Goal: Task Accomplishment & Management: Use online tool/utility

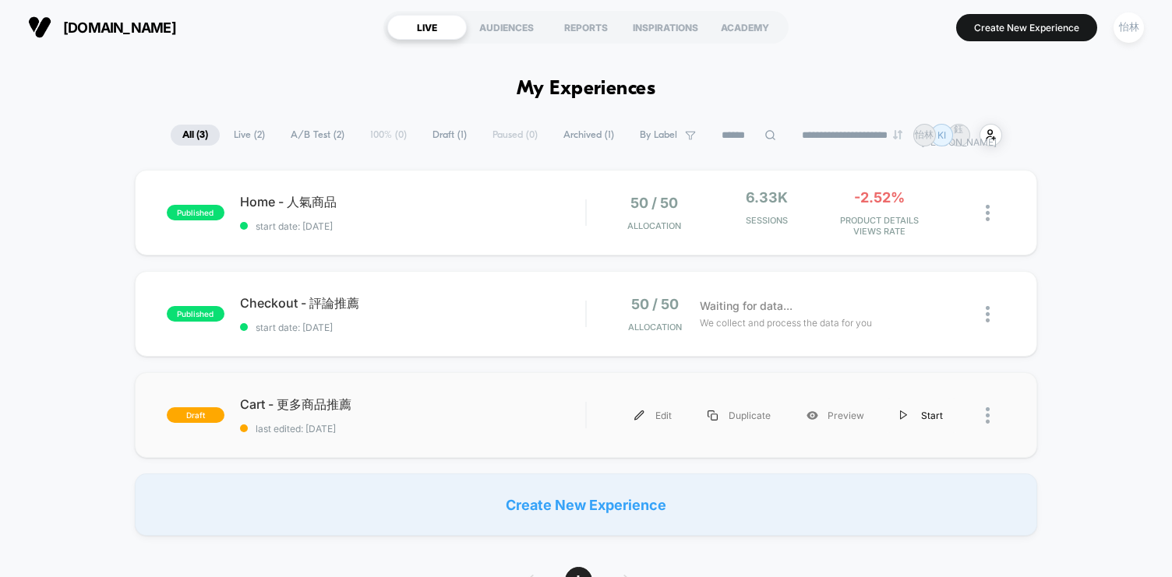
click at [931, 415] on div "Start" at bounding box center [921, 415] width 79 height 35
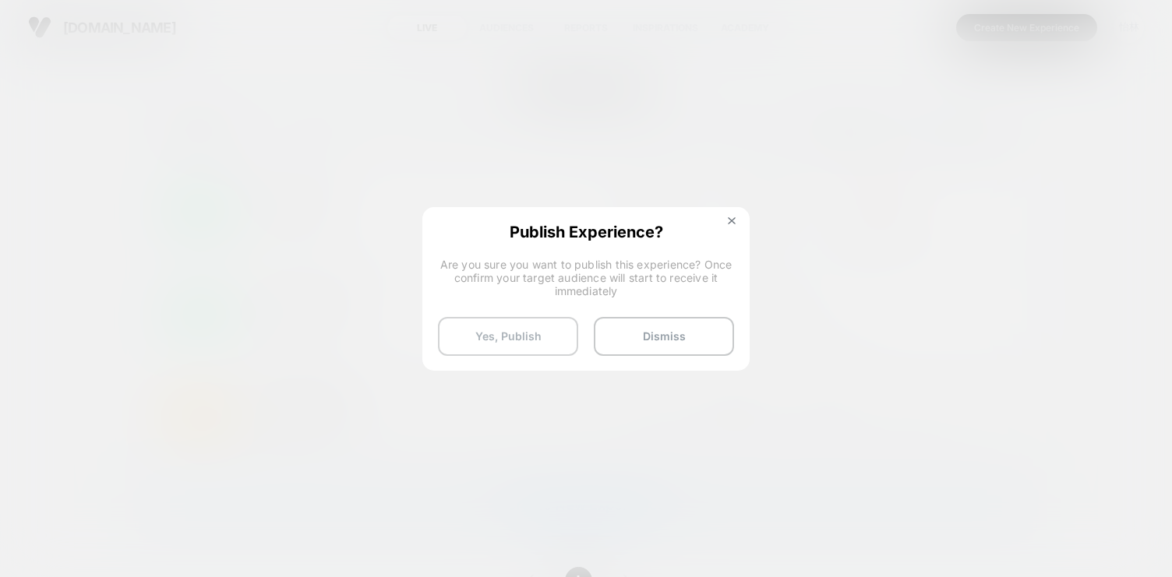
click at [535, 329] on button "Yes, Publish" at bounding box center [508, 336] width 140 height 39
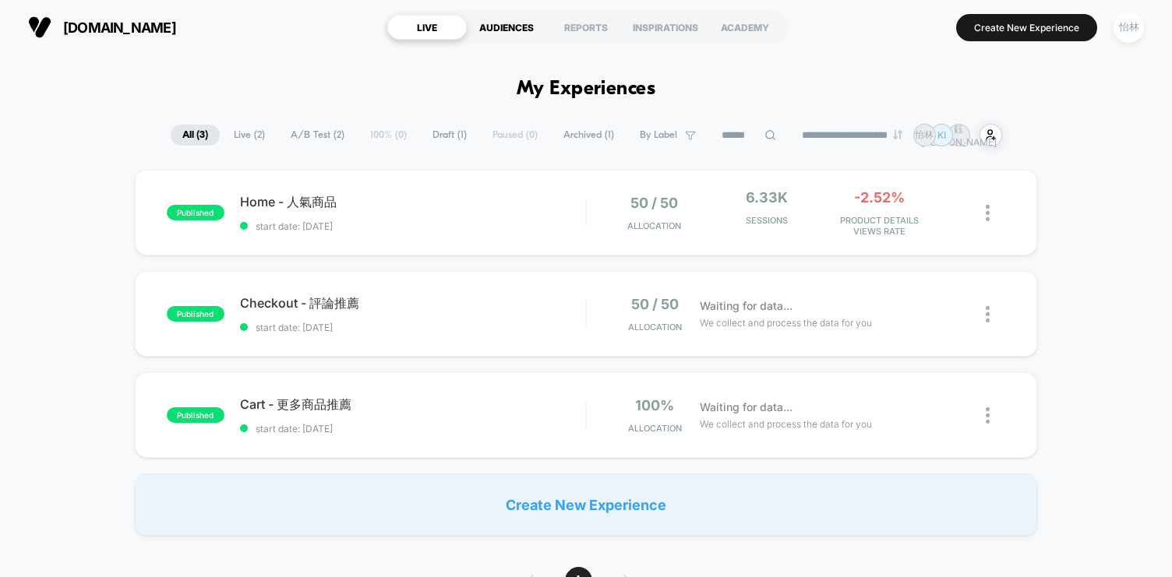
click at [517, 26] on div "AUDIENCES" at bounding box center [506, 27] width 79 height 25
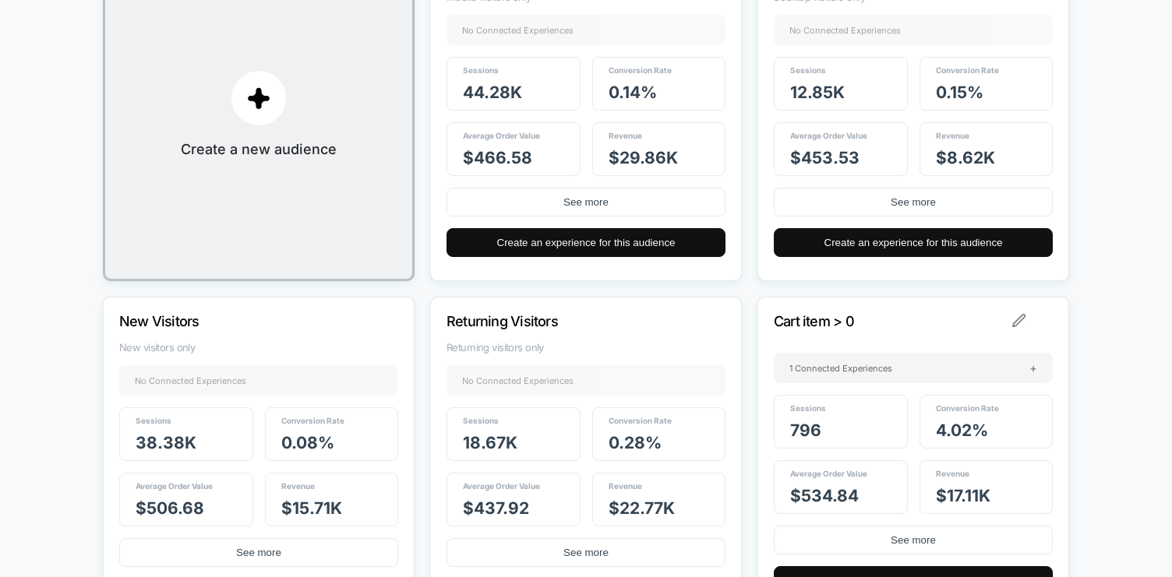
scroll to position [422, 0]
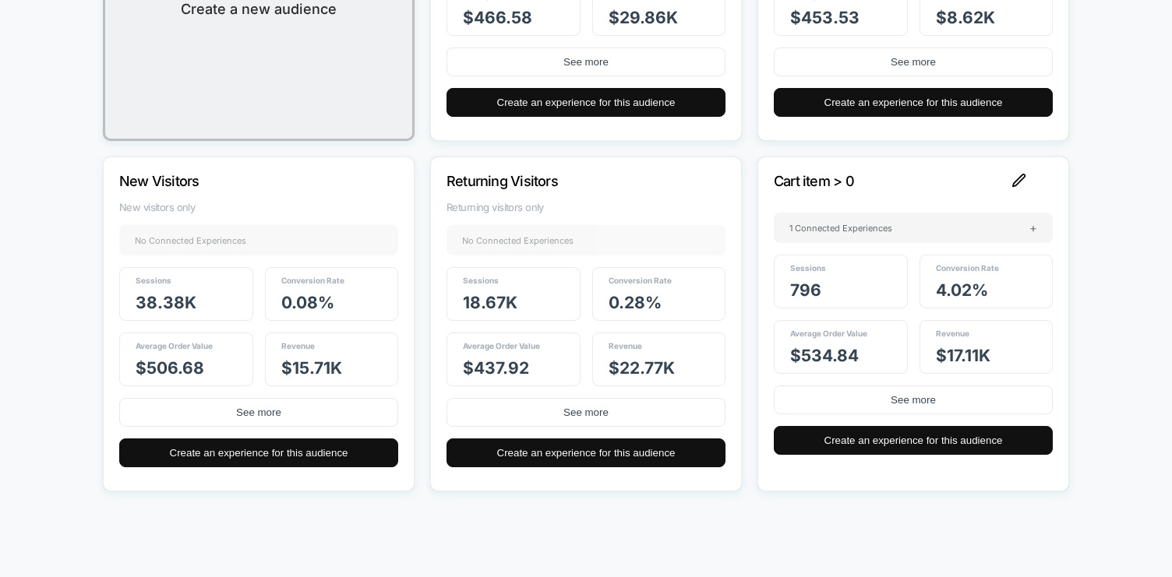
click at [1023, 179] on img at bounding box center [1019, 181] width 14 height 14
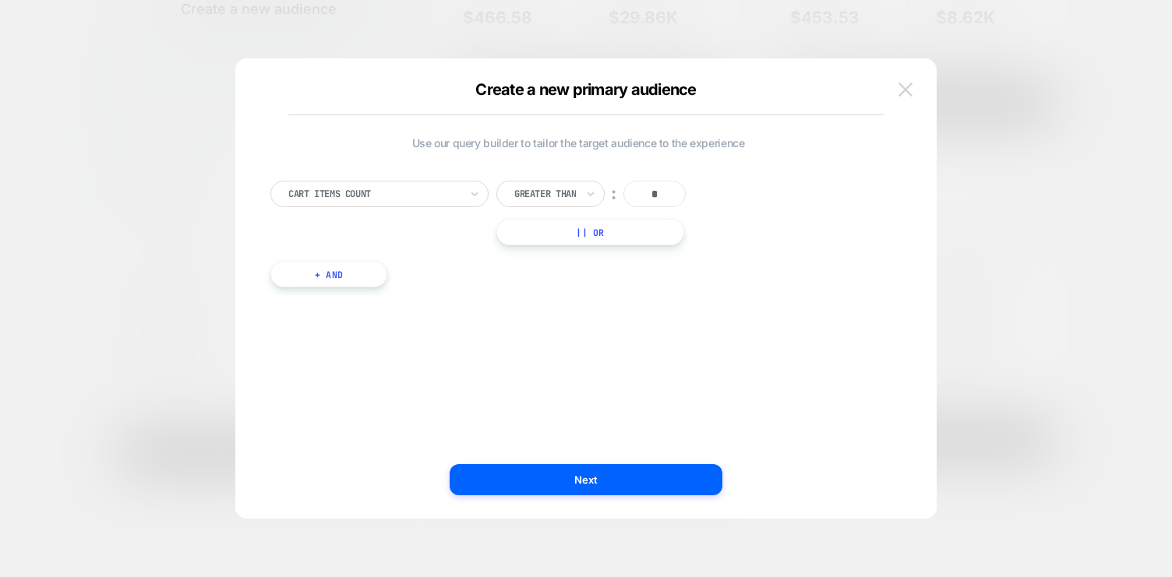
click at [899, 93] on img at bounding box center [905, 89] width 14 height 13
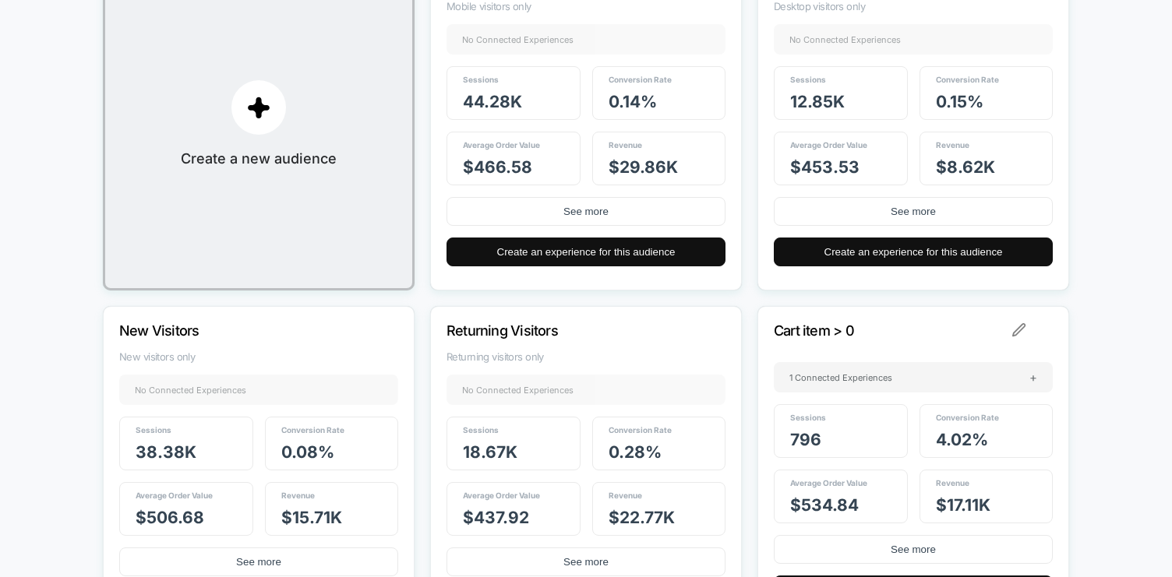
scroll to position [0, 0]
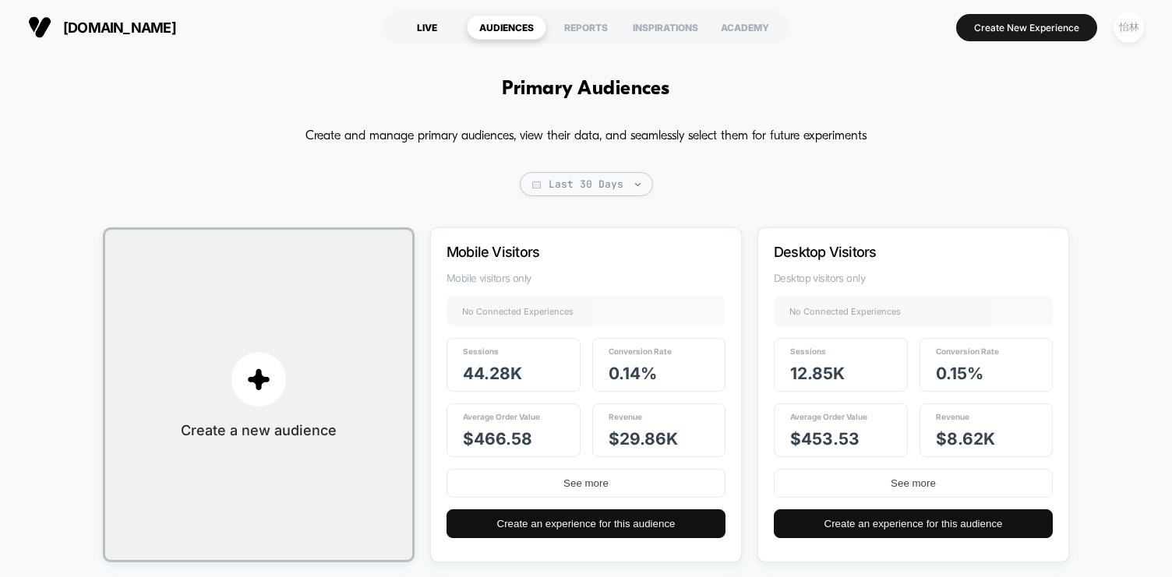
click at [429, 23] on div "LIVE" at bounding box center [426, 27] width 79 height 25
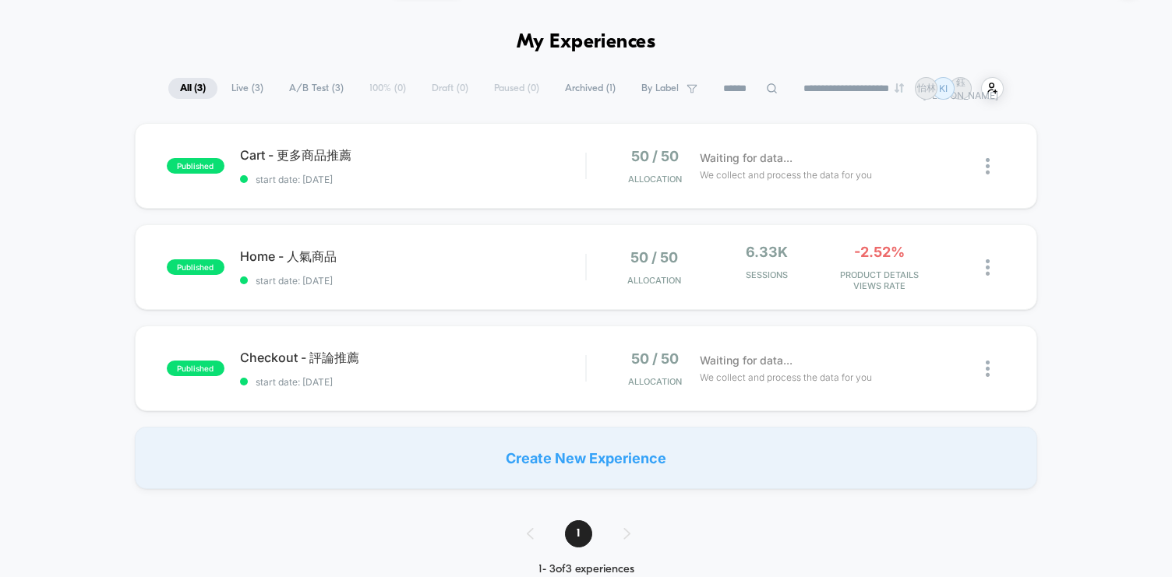
scroll to position [64, 0]
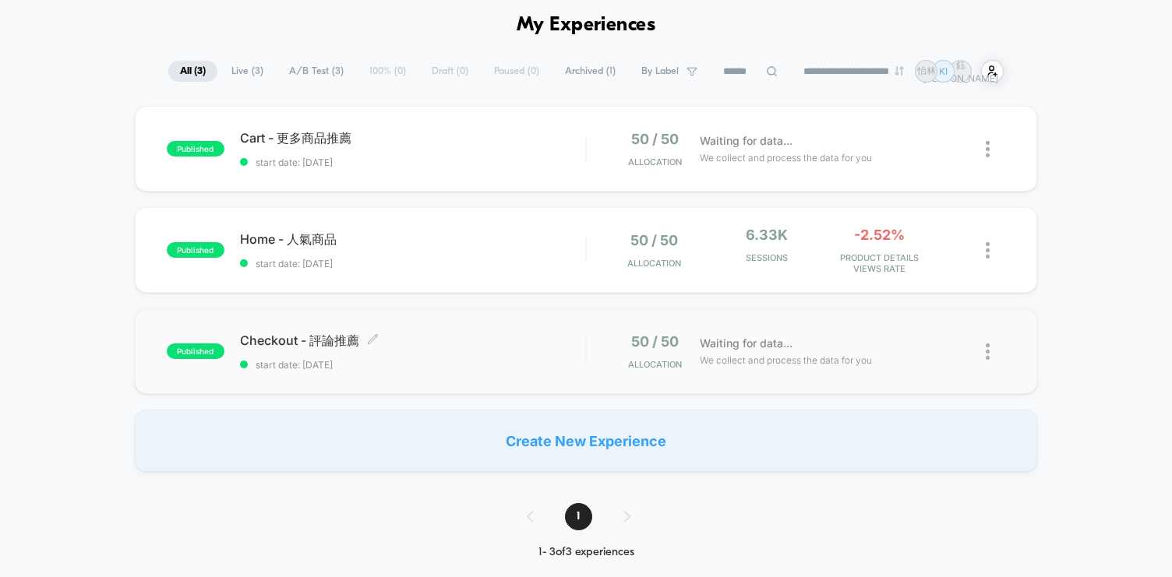
click at [543, 341] on span "Checkout - 評論推薦 Click to edit experience details" at bounding box center [412, 341] width 345 height 17
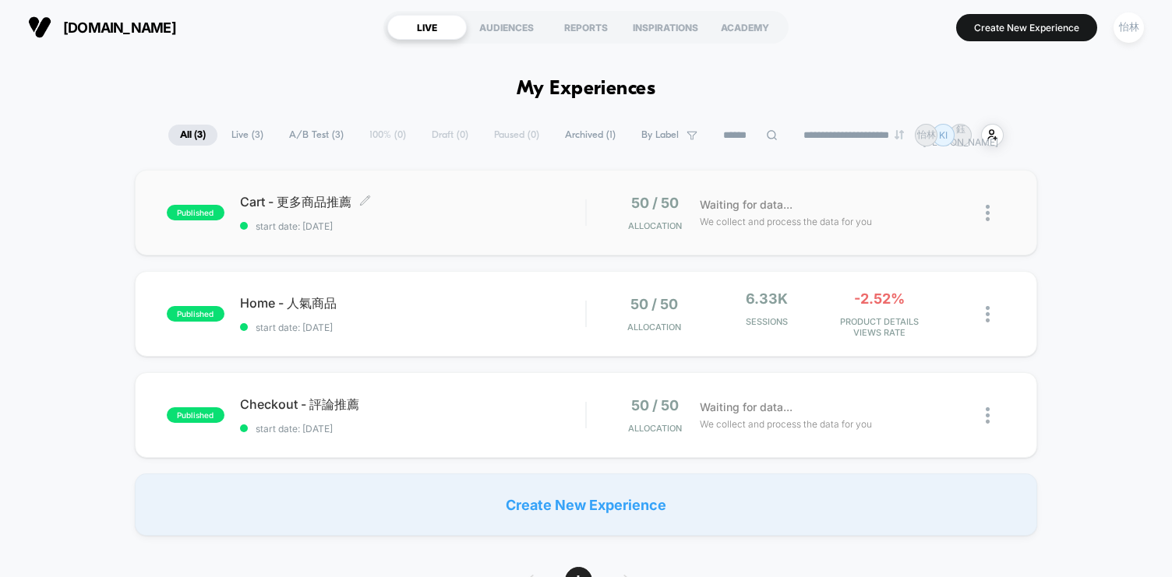
click at [433, 214] on div "Cart - 更多商品推薦 Click to edit experience details Click to edit experience details…" at bounding box center [412, 213] width 345 height 38
click at [398, 223] on span "start date: [DATE]" at bounding box center [412, 227] width 345 height 12
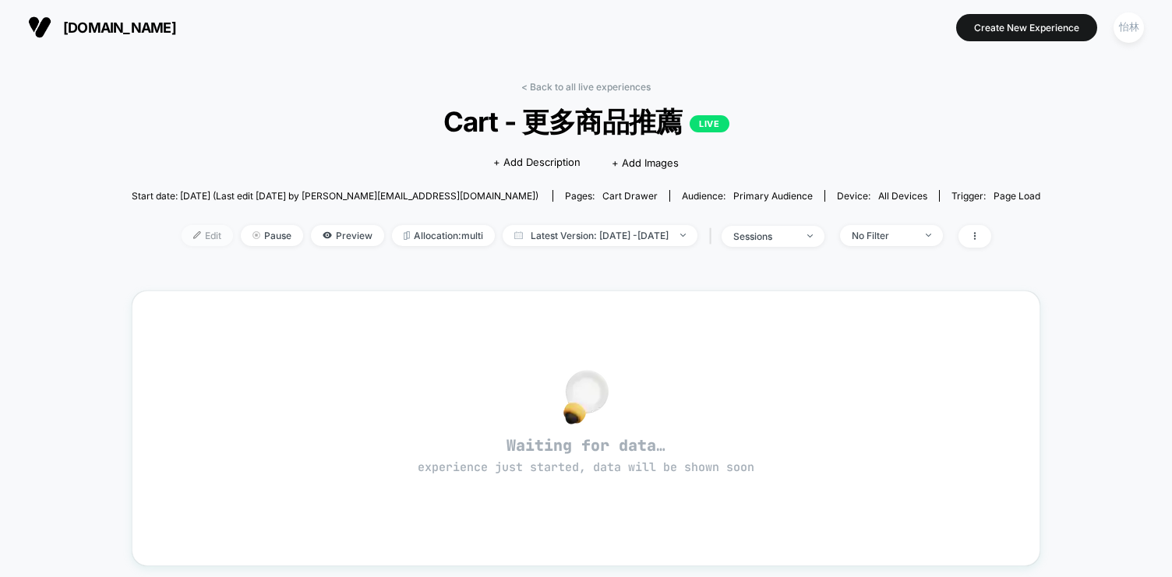
click at [191, 235] on span "Edit" at bounding box center [207, 235] width 51 height 21
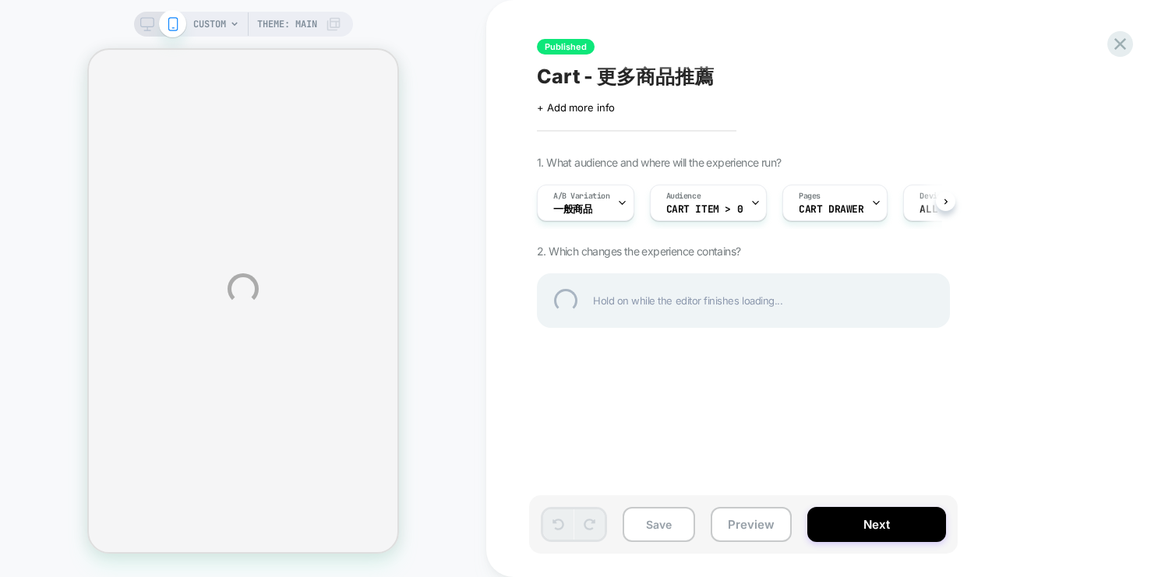
click at [871, 530] on div "CUSTOM Theme: MAIN Published Cart - 更多商品推薦 Click to edit experience details + A…" at bounding box center [586, 288] width 1172 height 577
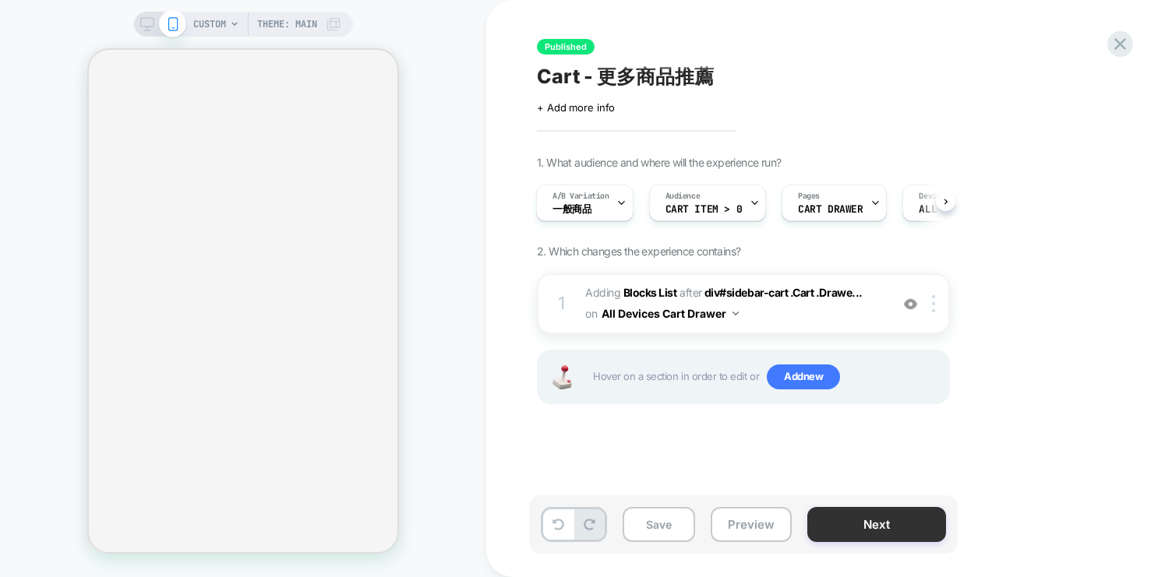
scroll to position [0, 2]
click at [842, 526] on button "Next" at bounding box center [876, 524] width 139 height 35
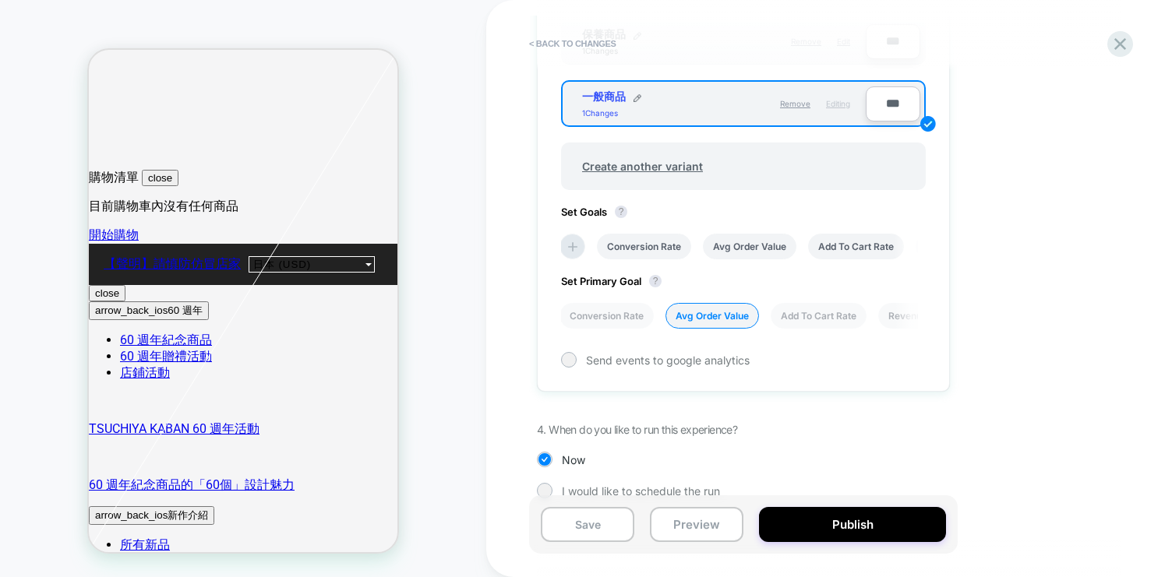
scroll to position [618, 0]
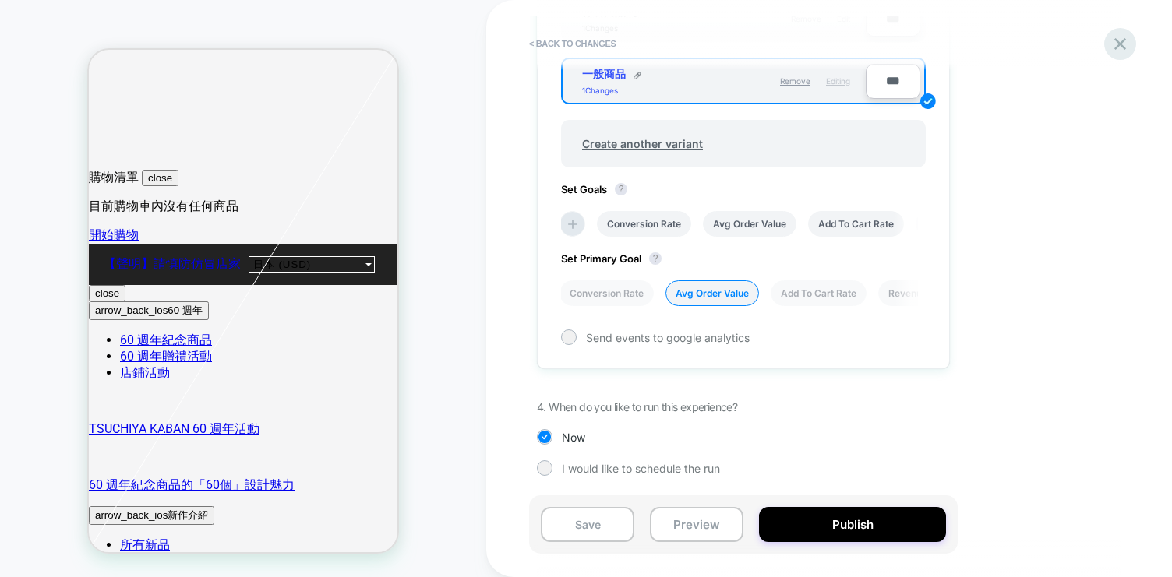
click at [1120, 51] on icon at bounding box center [1120, 44] width 21 height 21
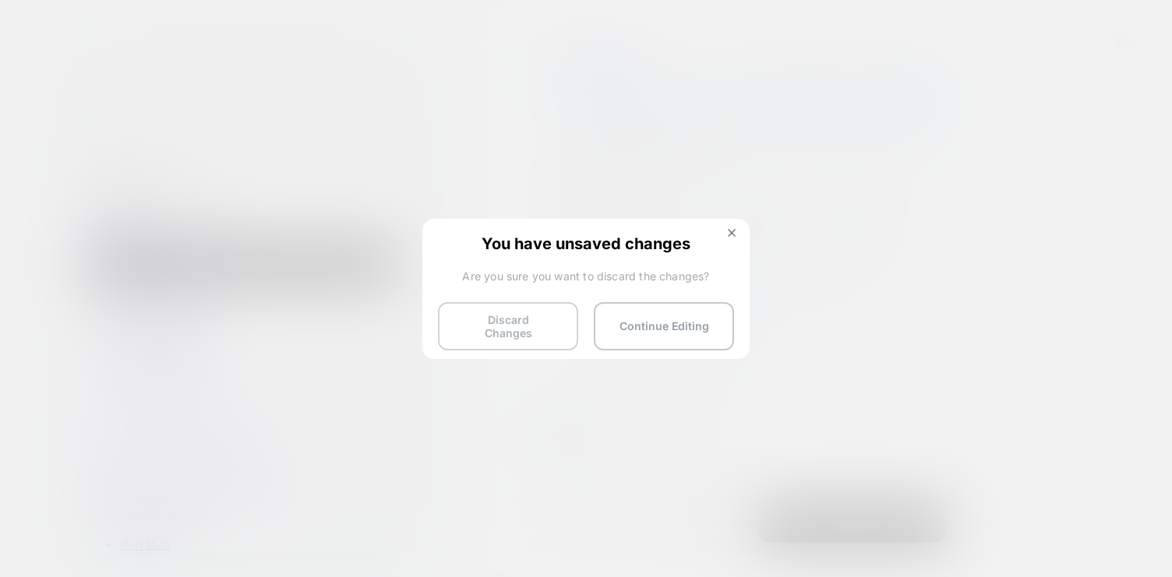
click at [494, 335] on button "Discard Changes" at bounding box center [508, 326] width 140 height 48
